Goal: Information Seeking & Learning: Learn about a topic

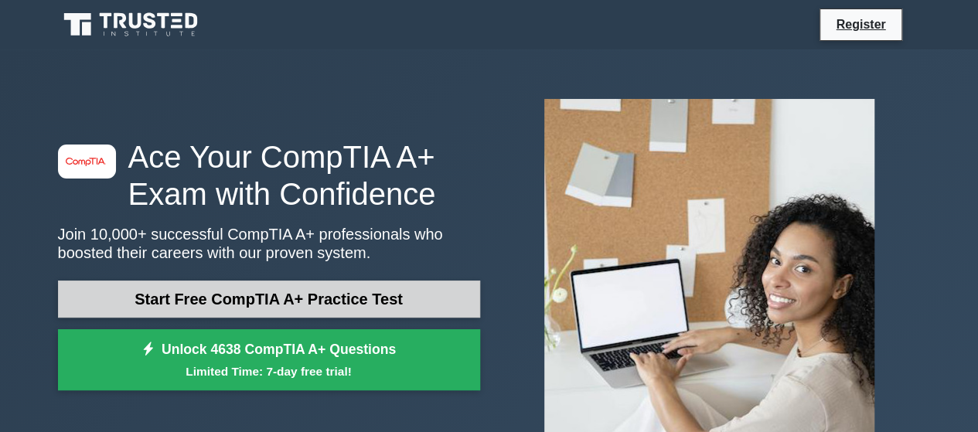
click at [366, 298] on link "Start Free CompTIA A+ Practice Test" at bounding box center [269, 299] width 422 height 37
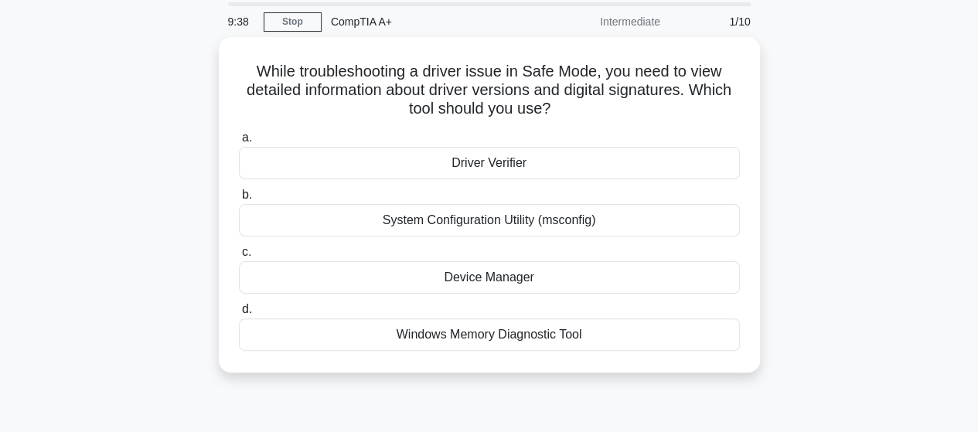
scroll to position [77, 0]
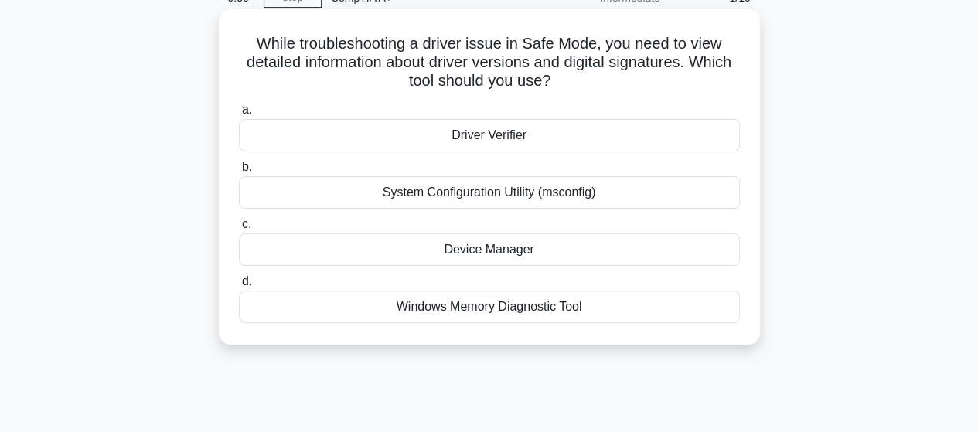
click at [499, 256] on div "Device Manager" at bounding box center [489, 249] width 501 height 32
click at [239, 230] on input "c. Device Manager" at bounding box center [239, 224] width 0 height 10
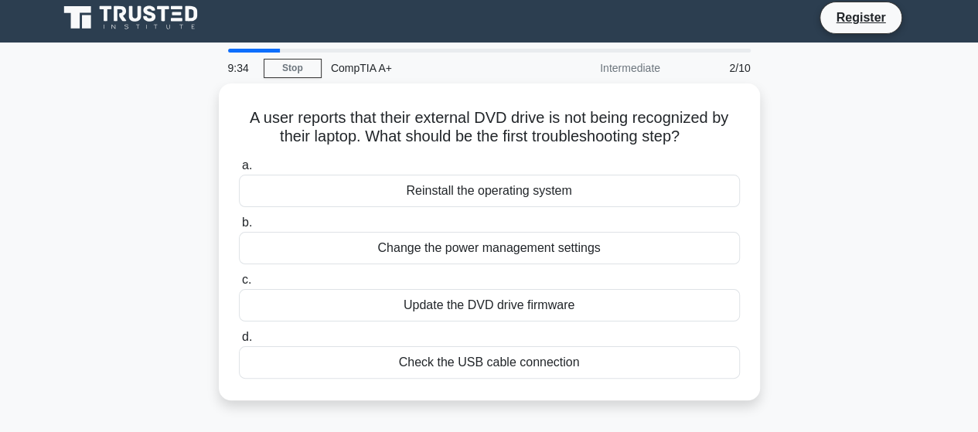
scroll to position [0, 0]
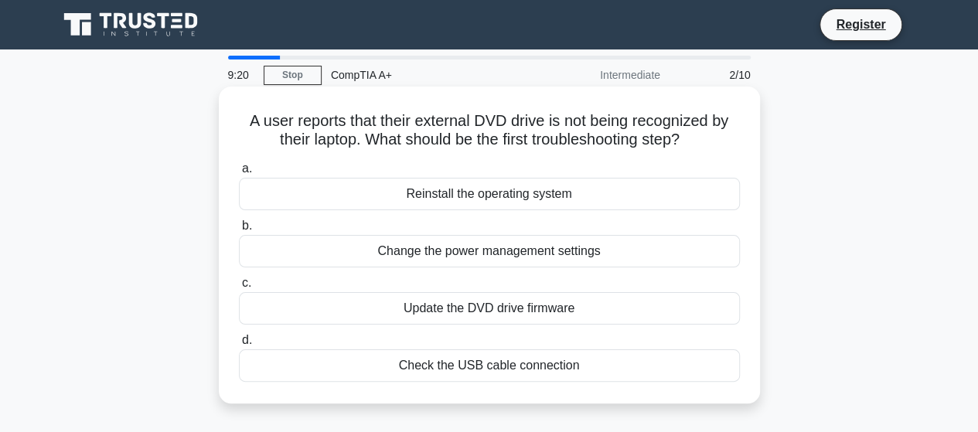
click at [461, 313] on div "Update the DVD drive firmware" at bounding box center [489, 308] width 501 height 32
click at [239, 288] on input "c. Update the DVD drive firmware" at bounding box center [239, 283] width 0 height 10
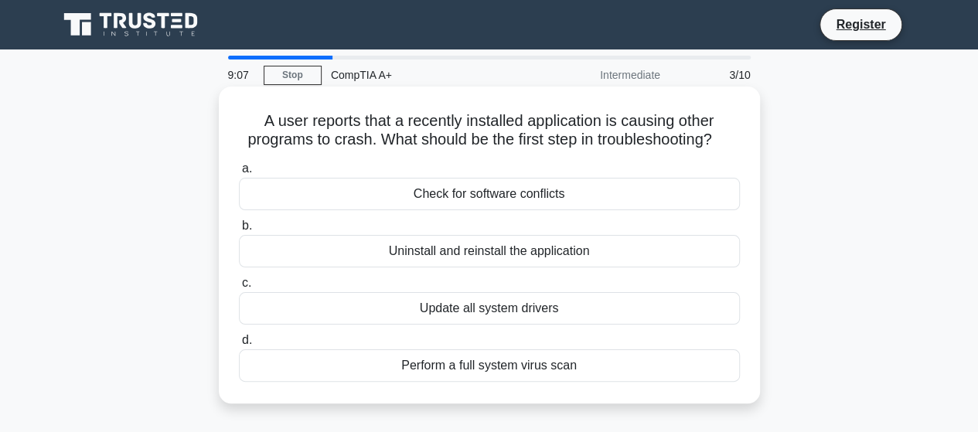
click at [444, 369] on div "Perform a full system virus scan" at bounding box center [489, 365] width 501 height 32
click at [239, 345] on input "d. Perform a full system virus scan" at bounding box center [239, 340] width 0 height 10
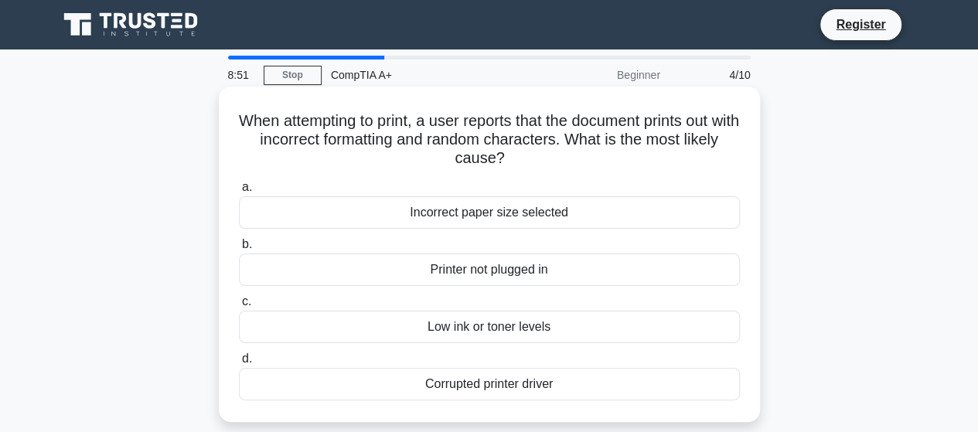
click at [422, 388] on div "Corrupted printer driver" at bounding box center [489, 384] width 501 height 32
click at [239, 364] on input "d. Corrupted printer driver" at bounding box center [239, 359] width 0 height 10
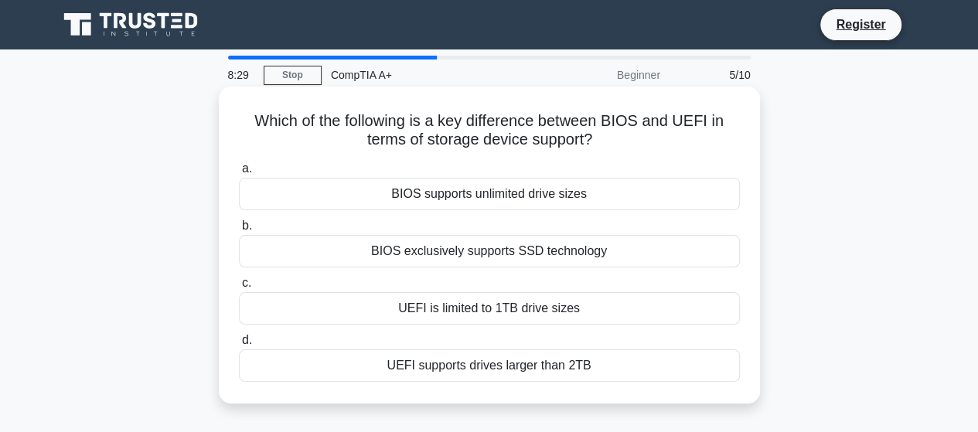
click at [427, 363] on div "UEFI supports drives larger than 2TB" at bounding box center [489, 365] width 501 height 32
click at [239, 345] on input "d. UEFI supports drives larger than 2TB" at bounding box center [239, 340] width 0 height 10
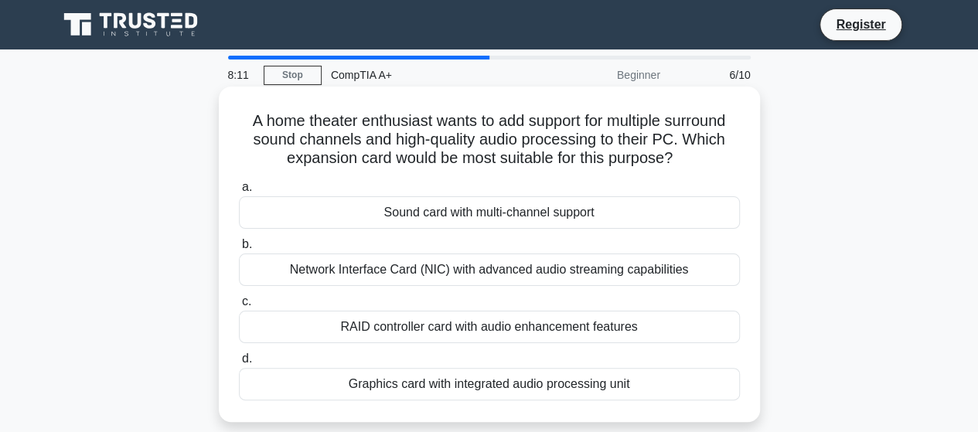
click at [447, 216] on div "Sound card with multi-channel support" at bounding box center [489, 212] width 501 height 32
click at [239, 192] on input "a. Sound card with multi-channel support" at bounding box center [239, 187] width 0 height 10
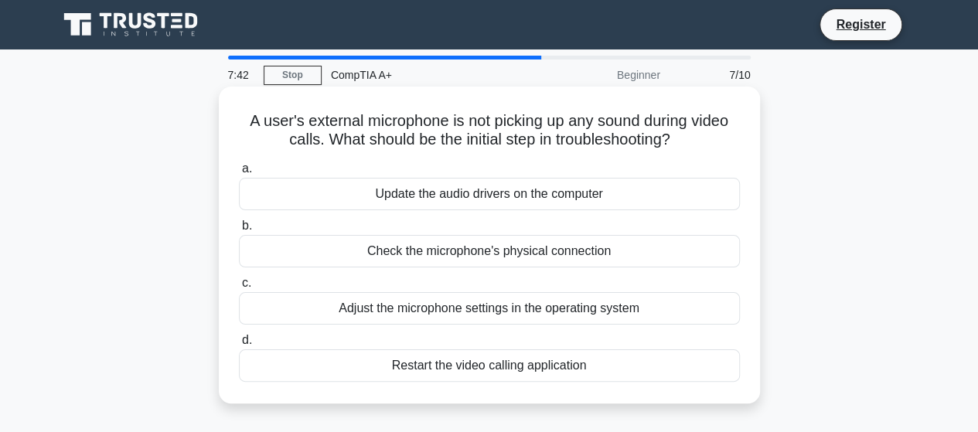
click at [448, 253] on div "Check the microphone's physical connection" at bounding box center [489, 251] width 501 height 32
click at [239, 231] on input "b. Check the microphone's physical connection" at bounding box center [239, 226] width 0 height 10
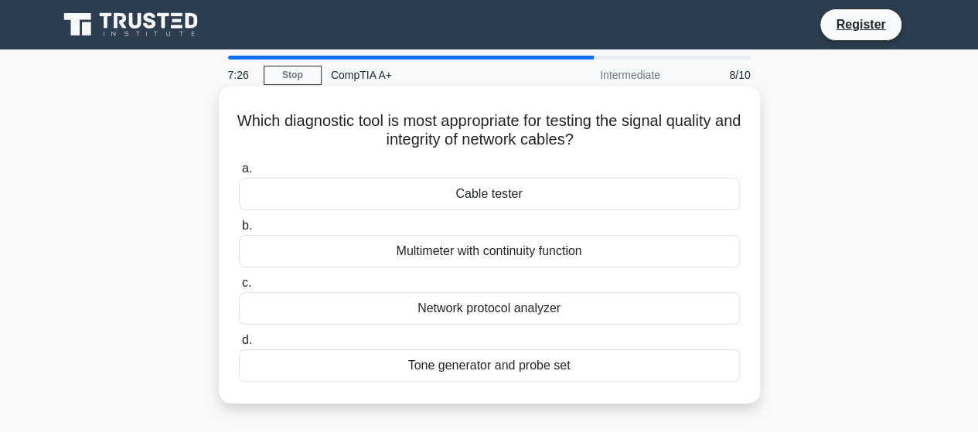
click at [451, 197] on div "Cable tester" at bounding box center [489, 194] width 501 height 32
click at [239, 174] on input "a. Cable tester" at bounding box center [239, 169] width 0 height 10
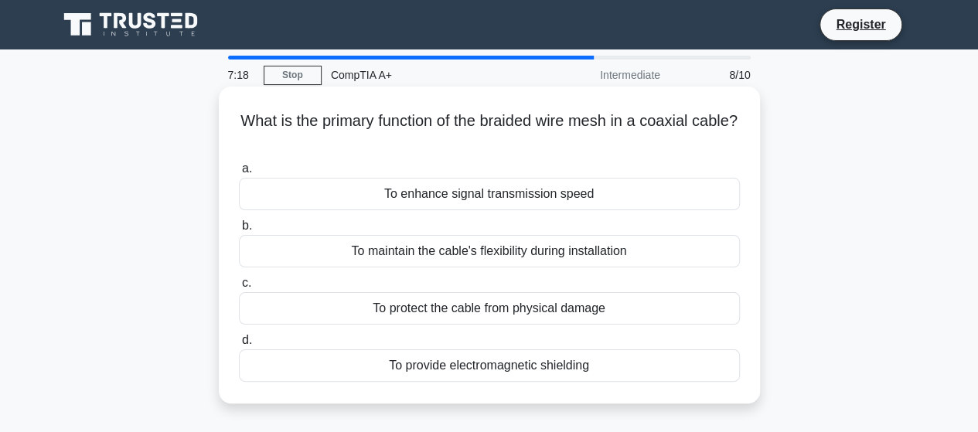
click at [403, 192] on div "To enhance signal transmission speed" at bounding box center [489, 194] width 501 height 32
click at [239, 174] on input "a. To enhance signal transmission speed" at bounding box center [239, 169] width 0 height 10
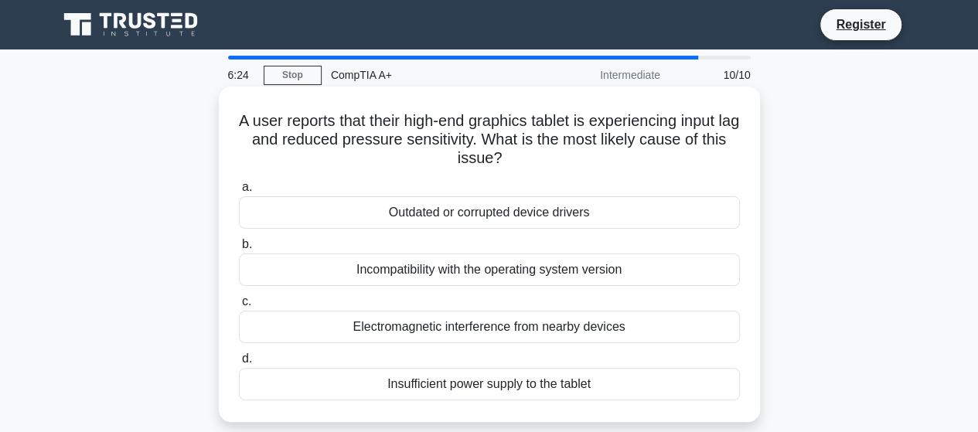
click at [462, 271] on div "Incompatibility with the operating system version" at bounding box center [489, 269] width 501 height 32
click at [239, 250] on input "b. Incompatibility with the operating system version" at bounding box center [239, 245] width 0 height 10
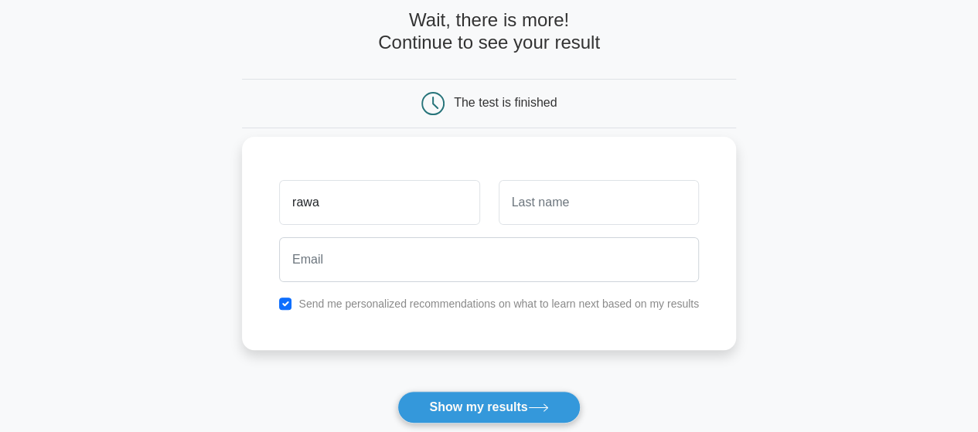
type input "rawa"
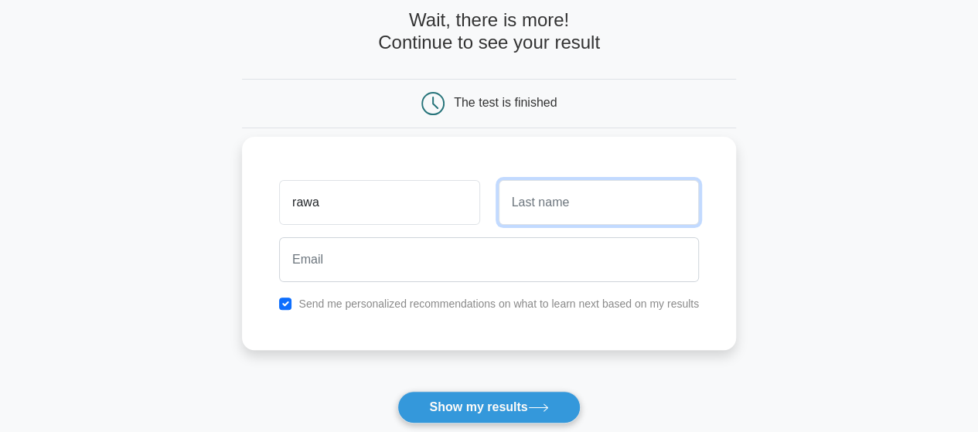
click at [563, 203] on input "text" at bounding box center [598, 202] width 200 height 45
type input "kha"
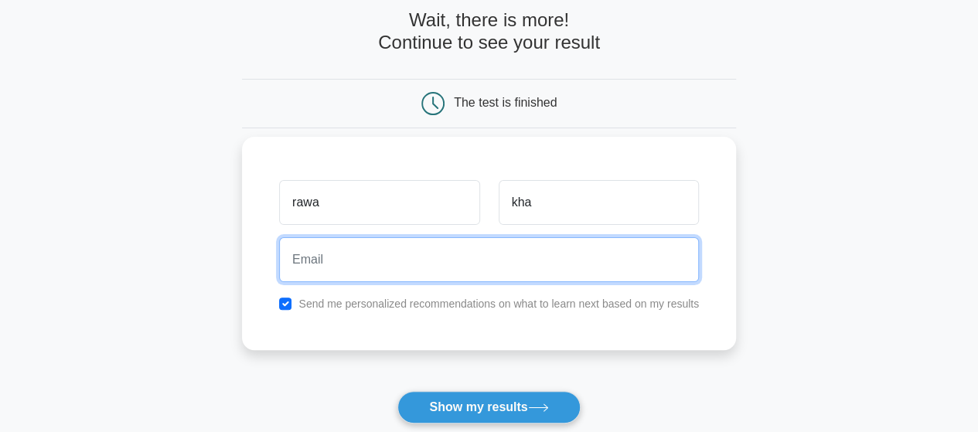
click at [503, 248] on input "email" at bounding box center [489, 259] width 420 height 45
type input "rawal.khan.khuhawar@gmail.com"
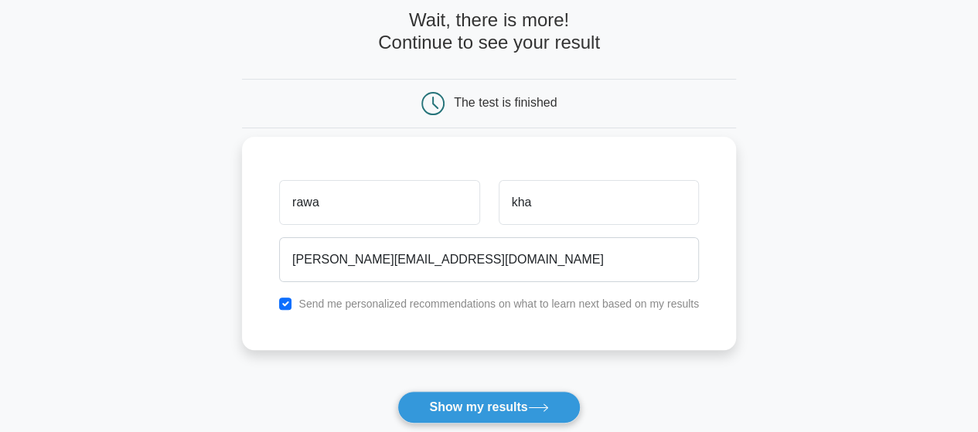
click at [292, 302] on div "Send me personalized recommendations on what to learn next based on my results" at bounding box center [489, 303] width 438 height 19
click at [288, 299] on input "checkbox" at bounding box center [285, 304] width 12 height 12
checkbox input "false"
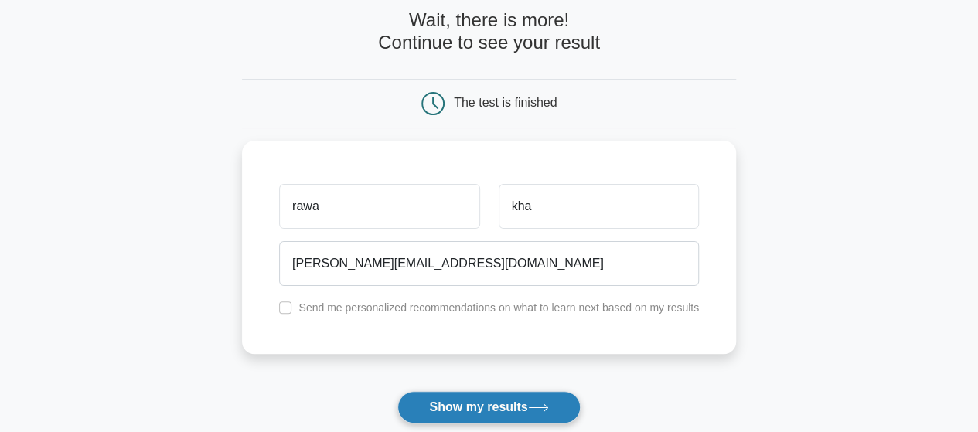
click at [497, 404] on button "Show my results" at bounding box center [488, 407] width 182 height 32
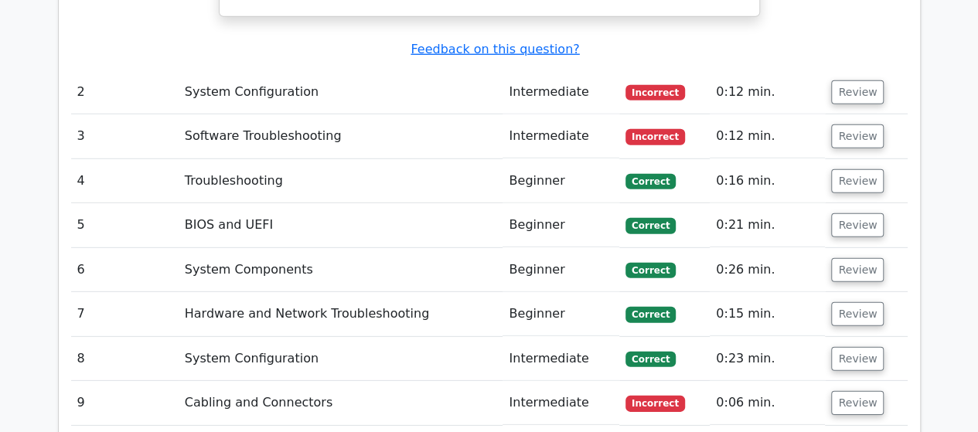
scroll to position [2086, 0]
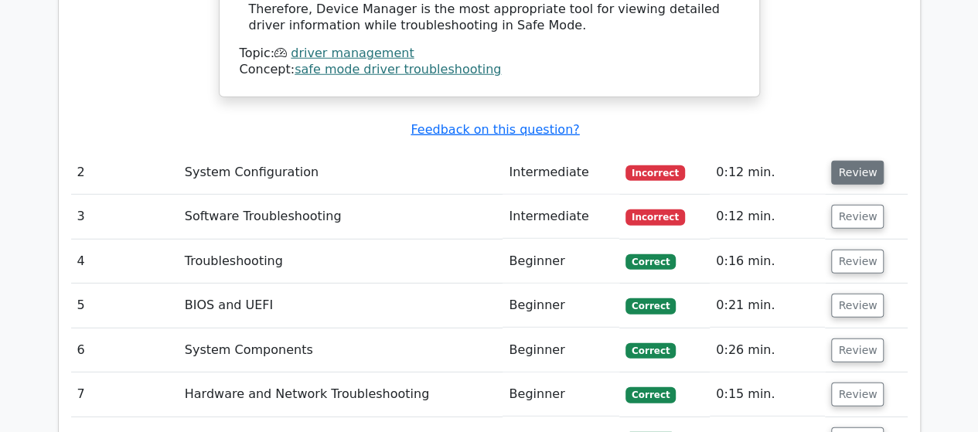
click at [853, 161] on button "Review" at bounding box center [857, 173] width 53 height 24
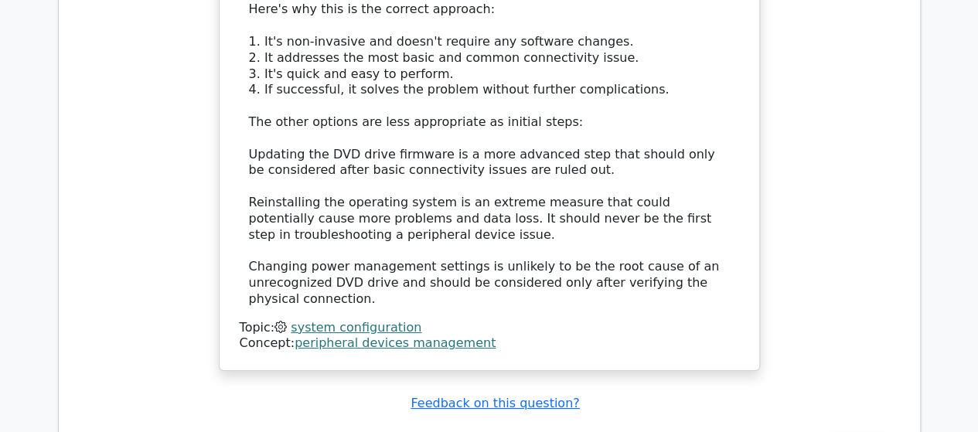
scroll to position [2859, 0]
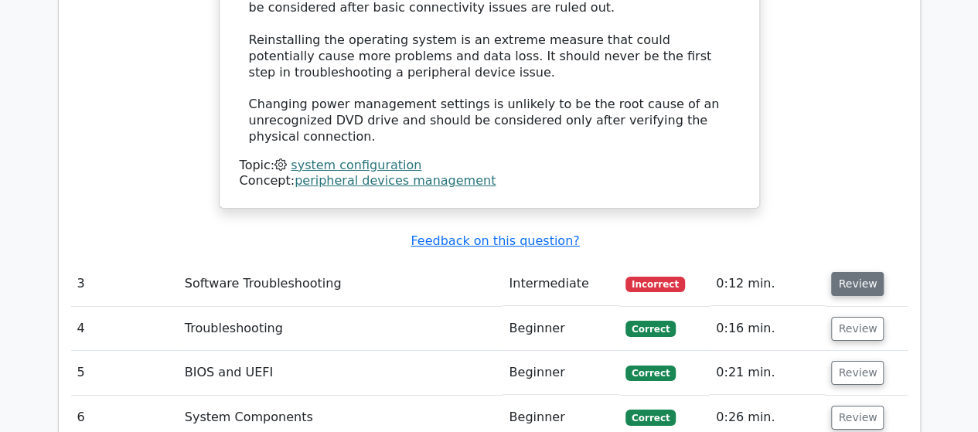
click at [869, 272] on button "Review" at bounding box center [857, 284] width 53 height 24
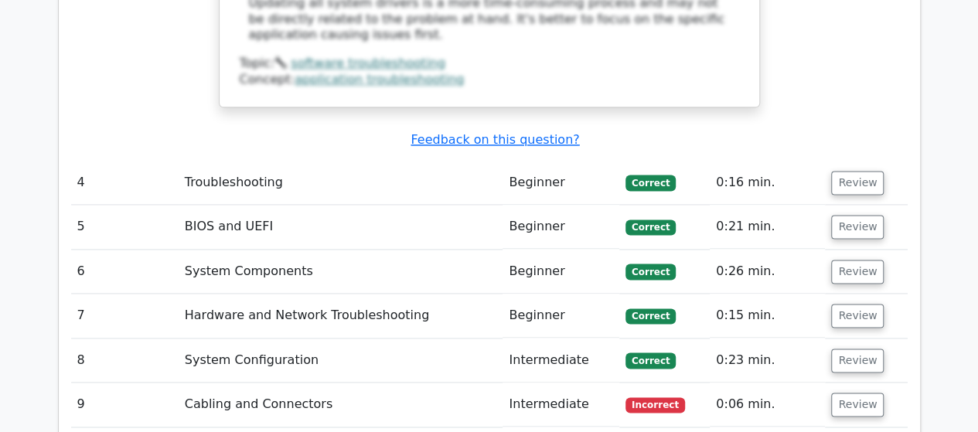
scroll to position [4018, 0]
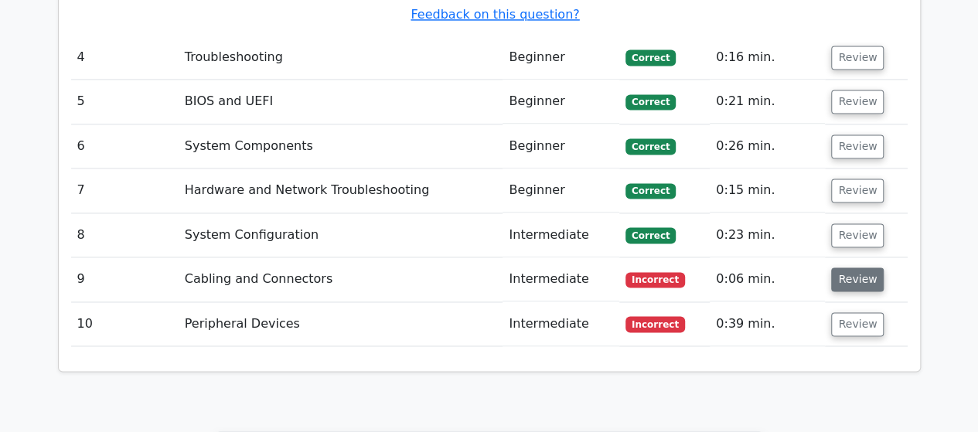
click at [860, 267] on button "Review" at bounding box center [857, 279] width 53 height 24
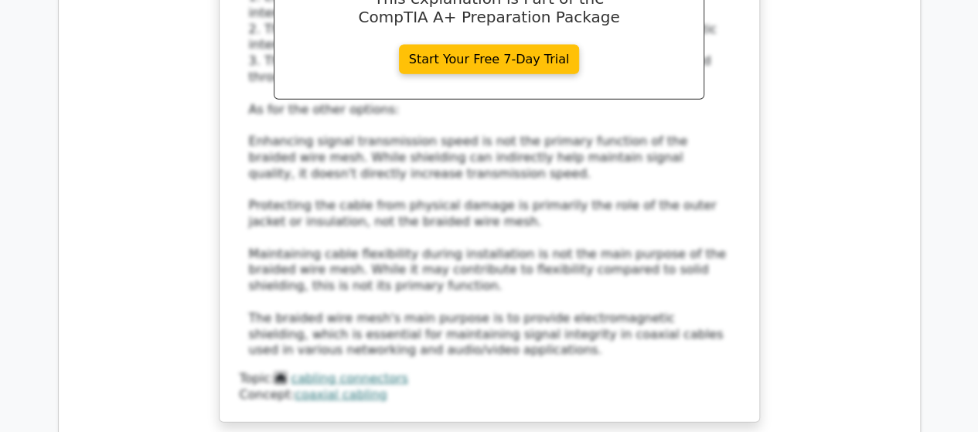
scroll to position [4791, 0]
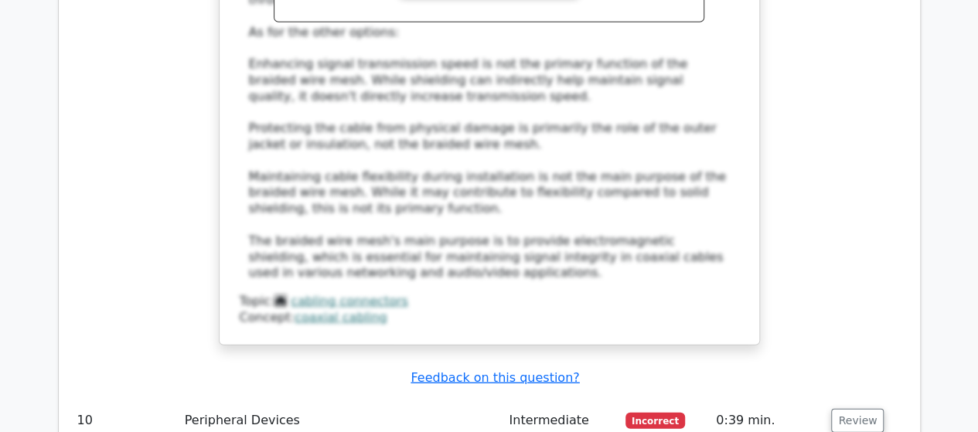
click at [841, 409] on button "Review" at bounding box center [857, 421] width 53 height 24
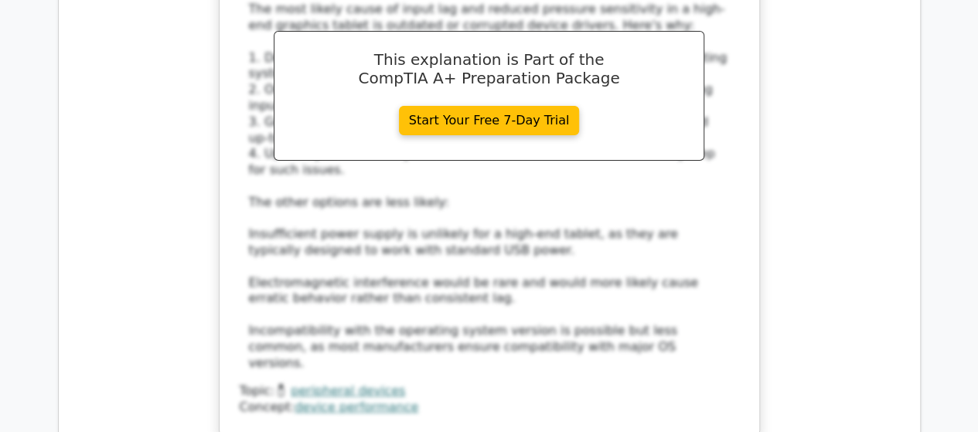
scroll to position [5641, 0]
